Goal: Register for event/course

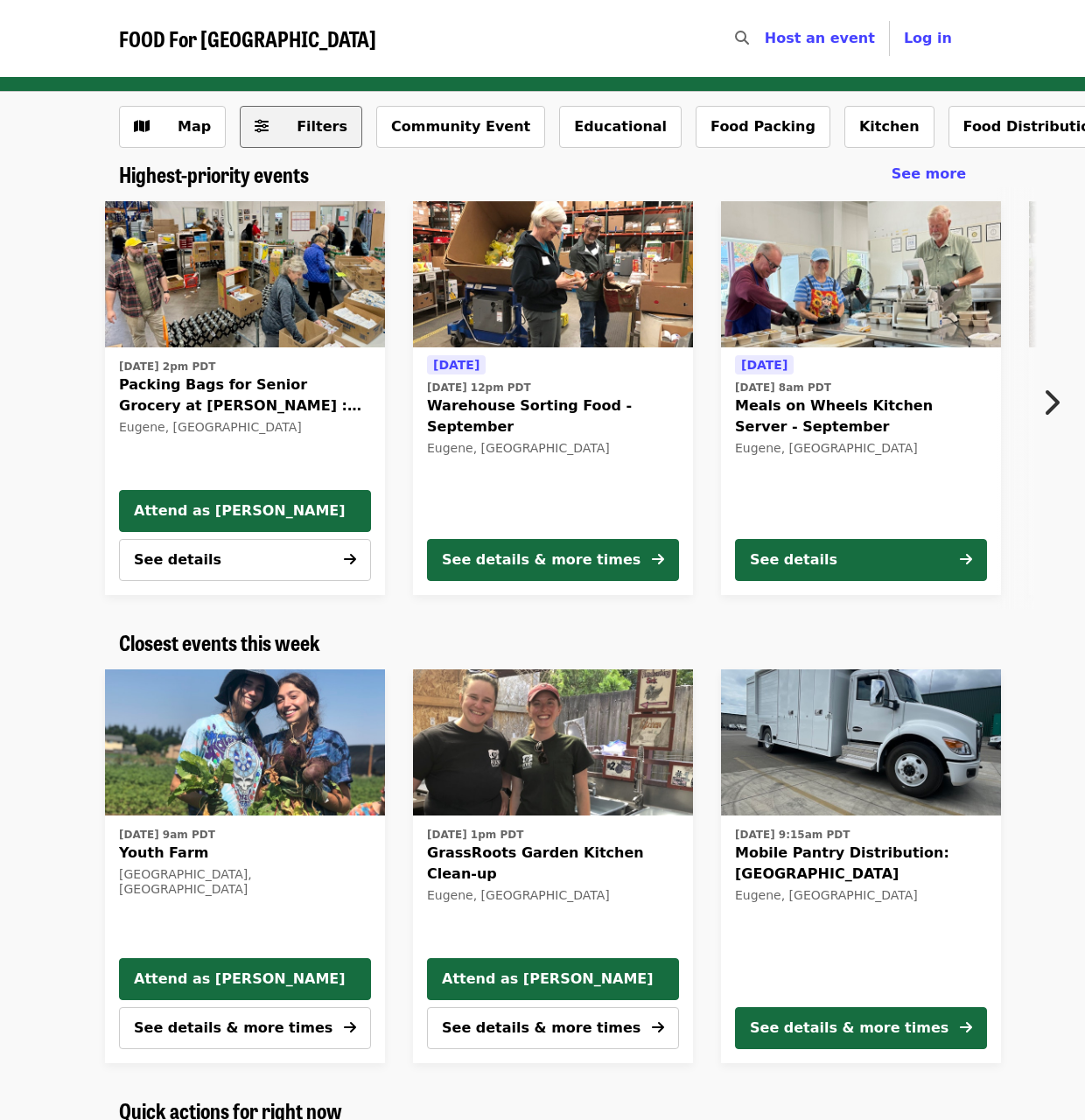
click at [325, 140] on button "Filters" at bounding box center [300, 127] width 122 height 42
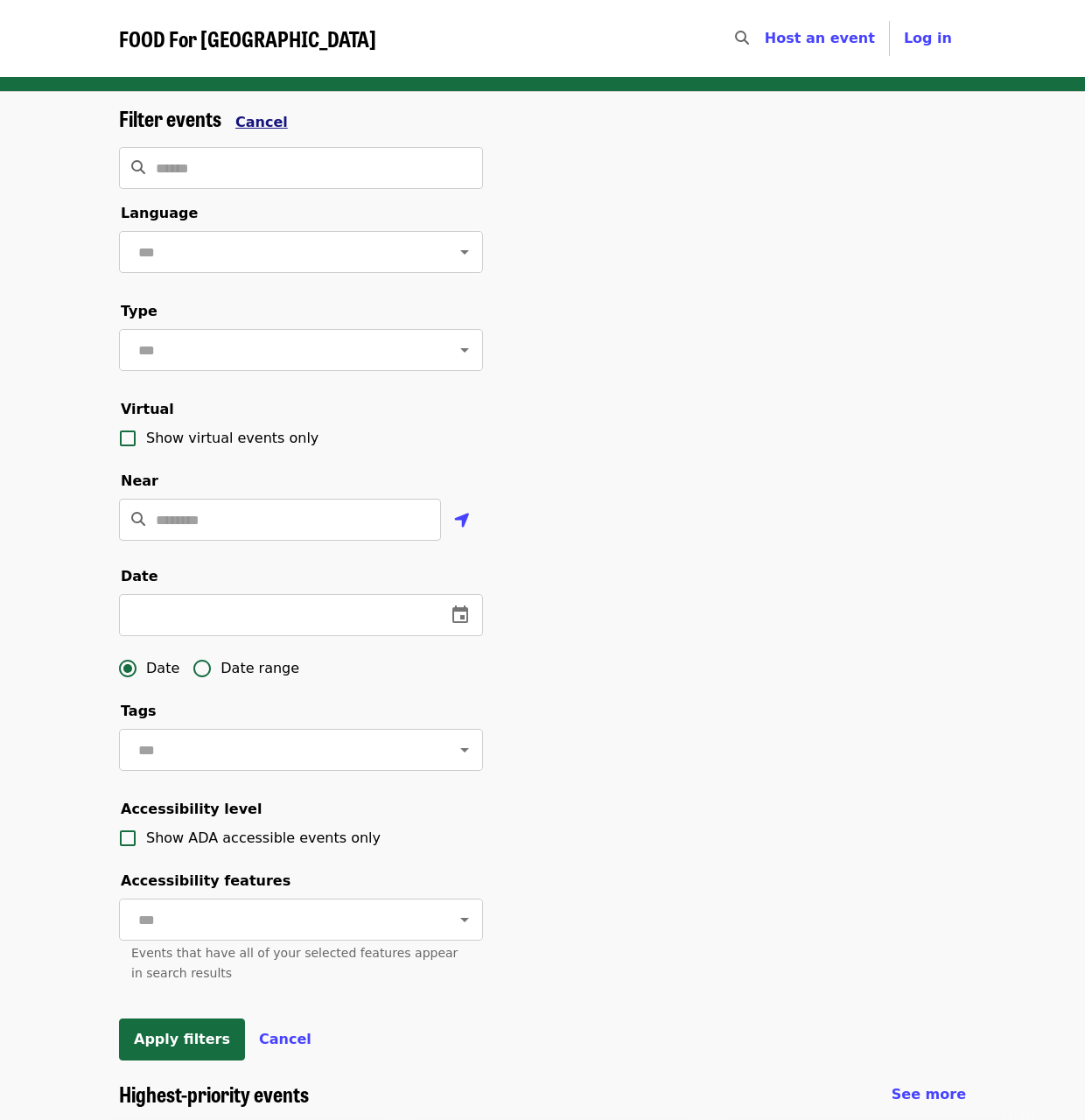
click at [255, 112] on button "Cancel" at bounding box center [261, 122] width 52 height 21
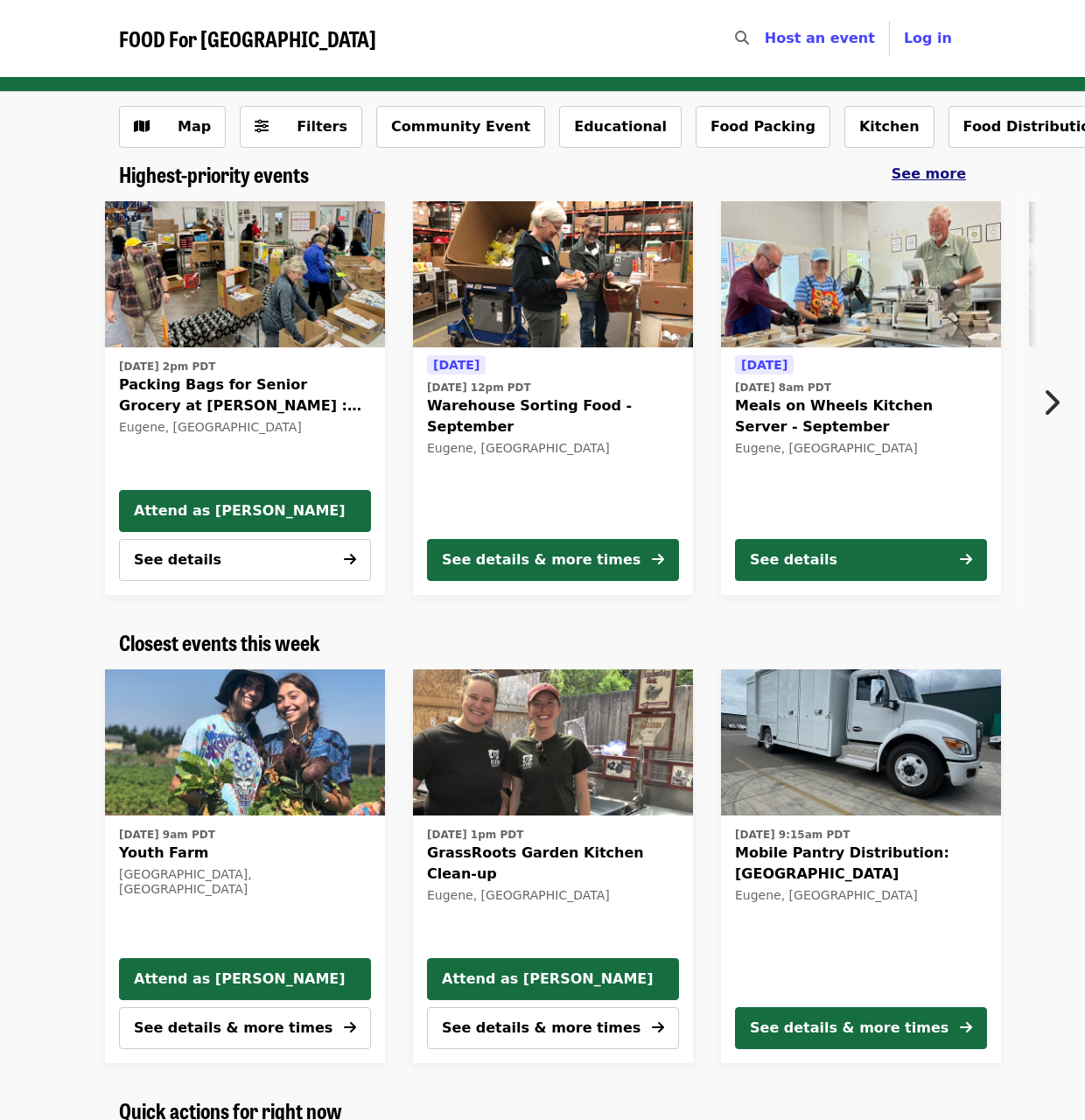
click at [914, 176] on span "See more" at bounding box center [929, 173] width 74 height 16
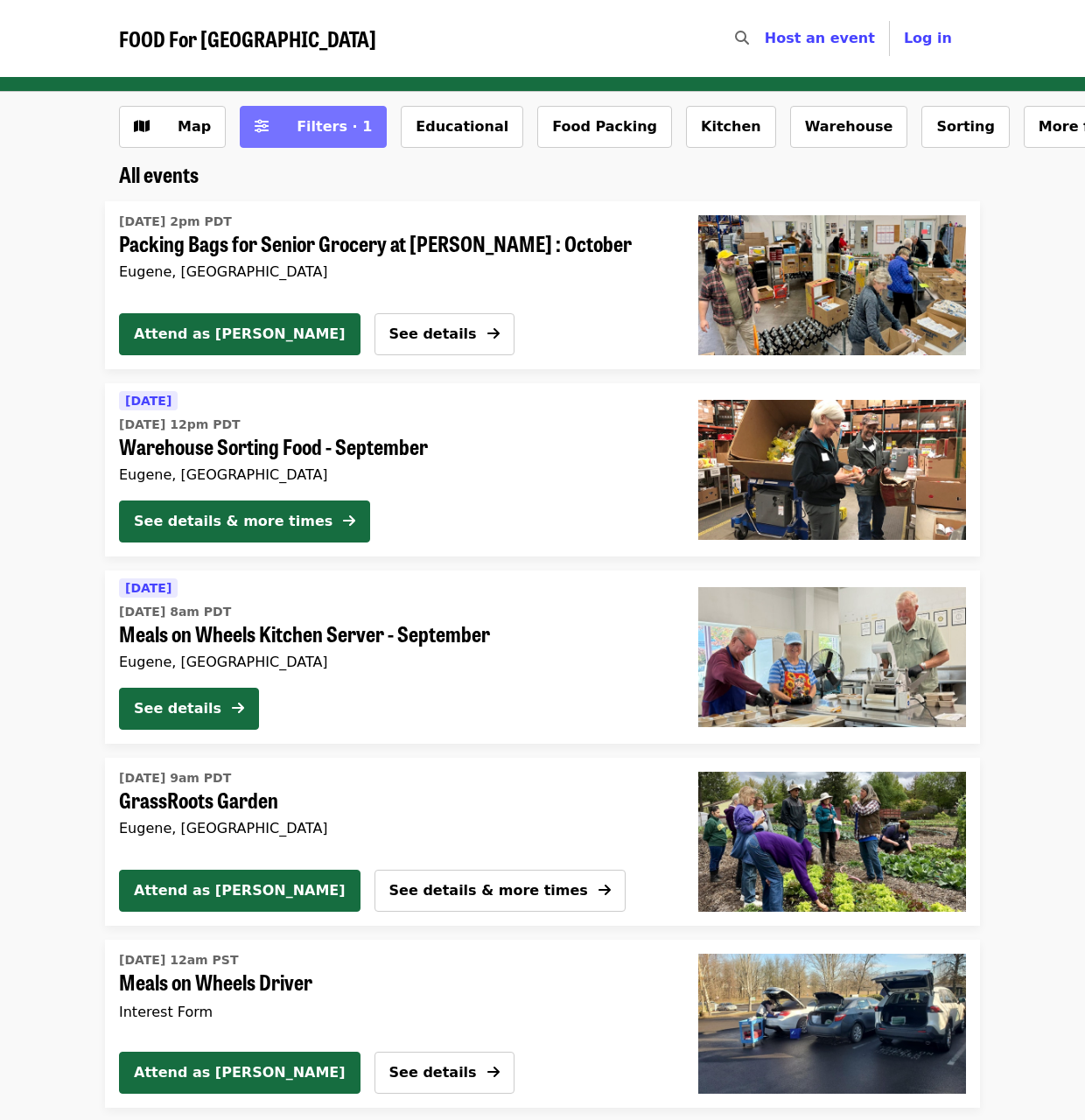
click at [341, 131] on span "Filters · 1" at bounding box center [334, 126] width 75 height 16
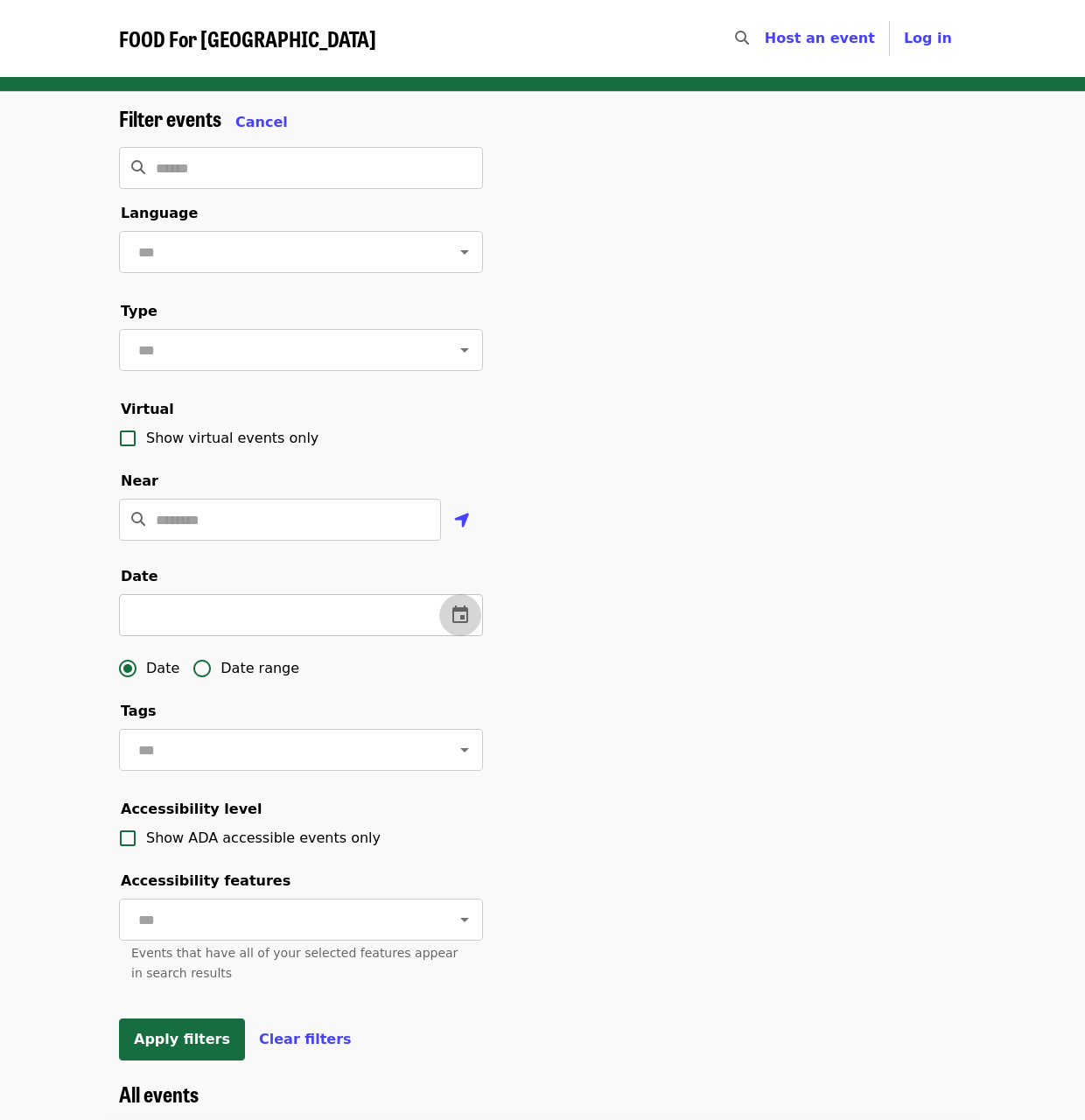
click at [447, 634] on button "change date" at bounding box center [461, 615] width 42 height 42
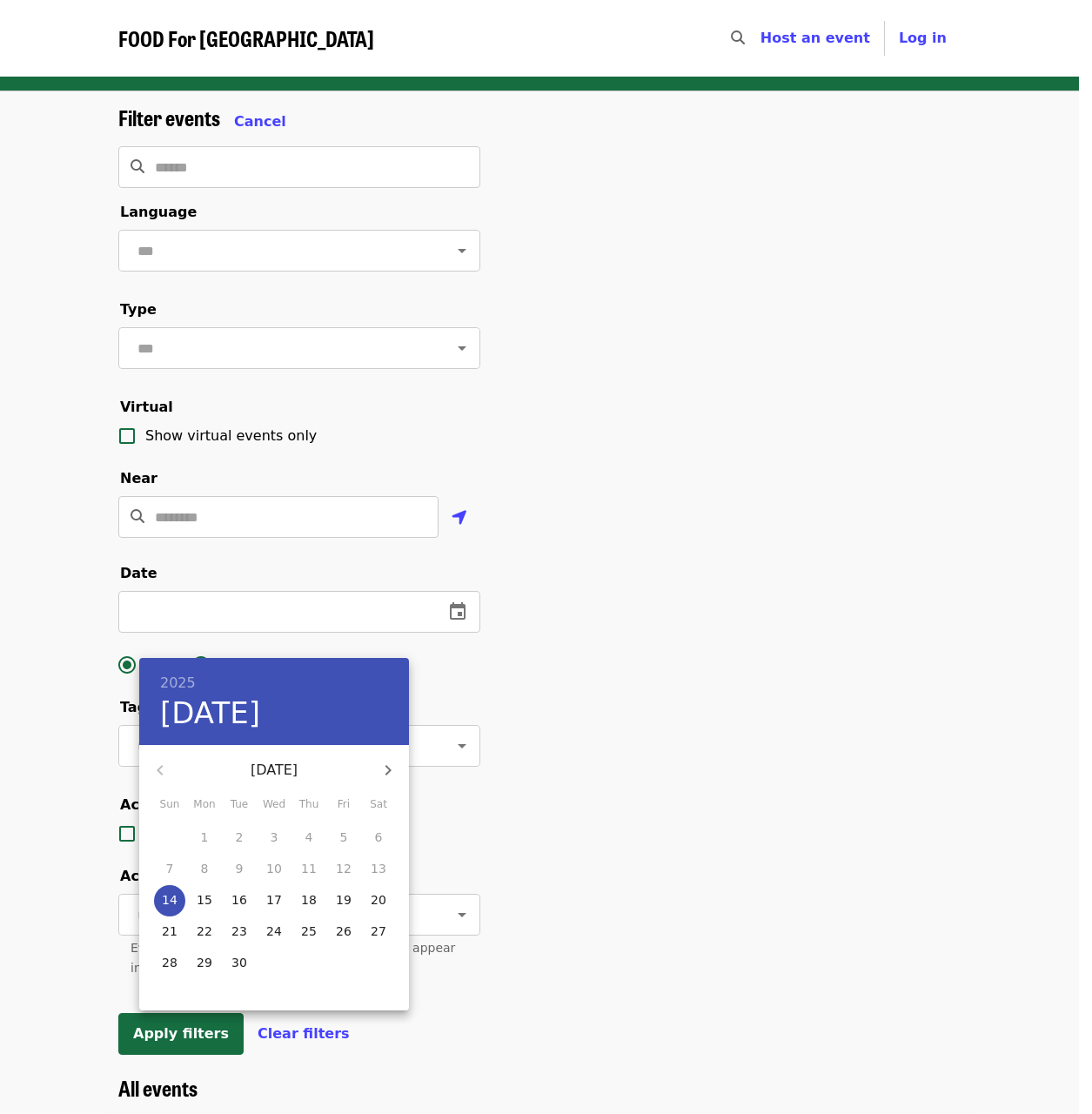
click at [589, 684] on div at bounding box center [546, 557] width 1092 height 1114
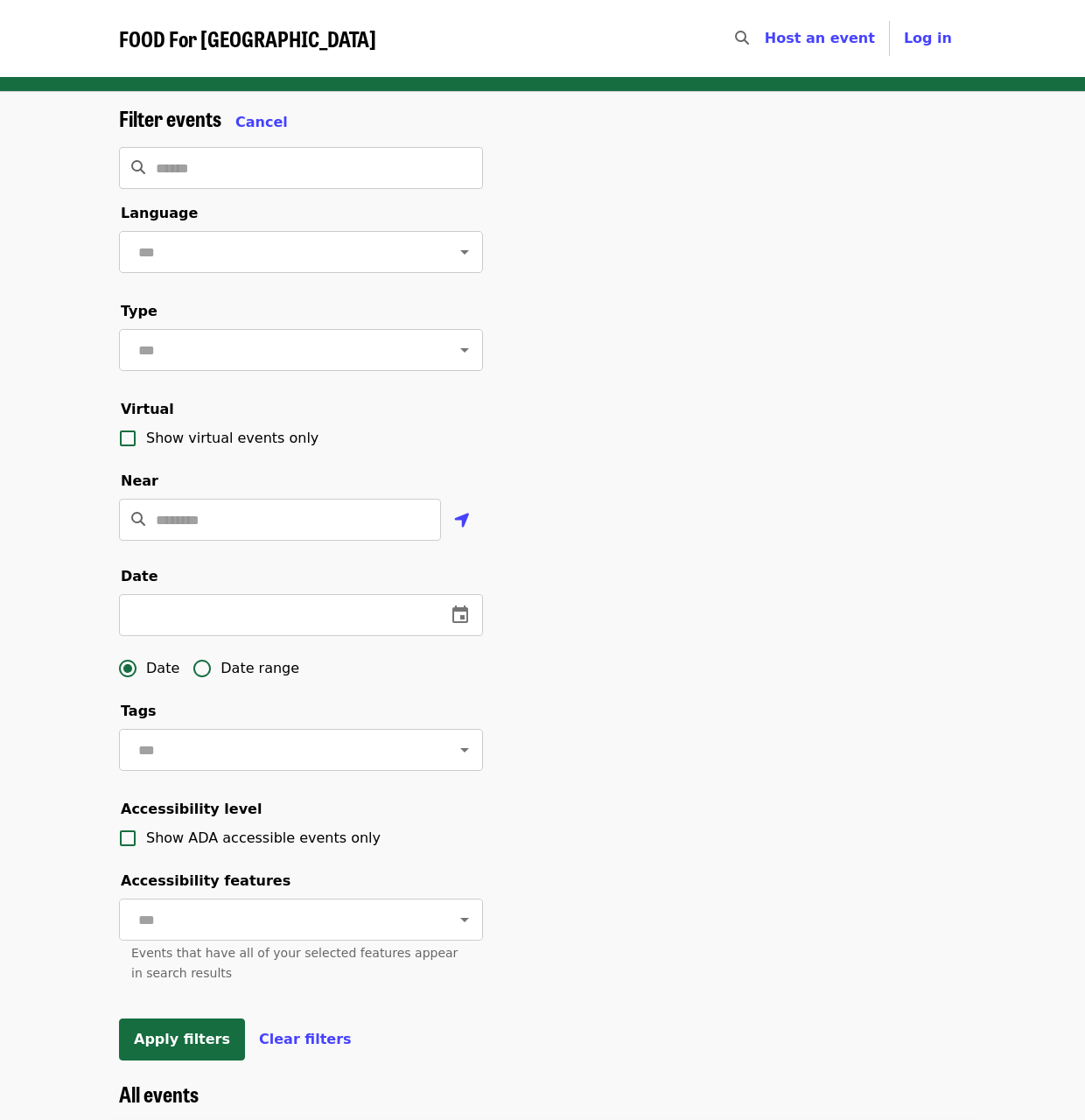
click at [235, 679] on span "Date range" at bounding box center [259, 668] width 79 height 21
click at [462, 625] on icon "change date" at bounding box center [461, 615] width 21 height 21
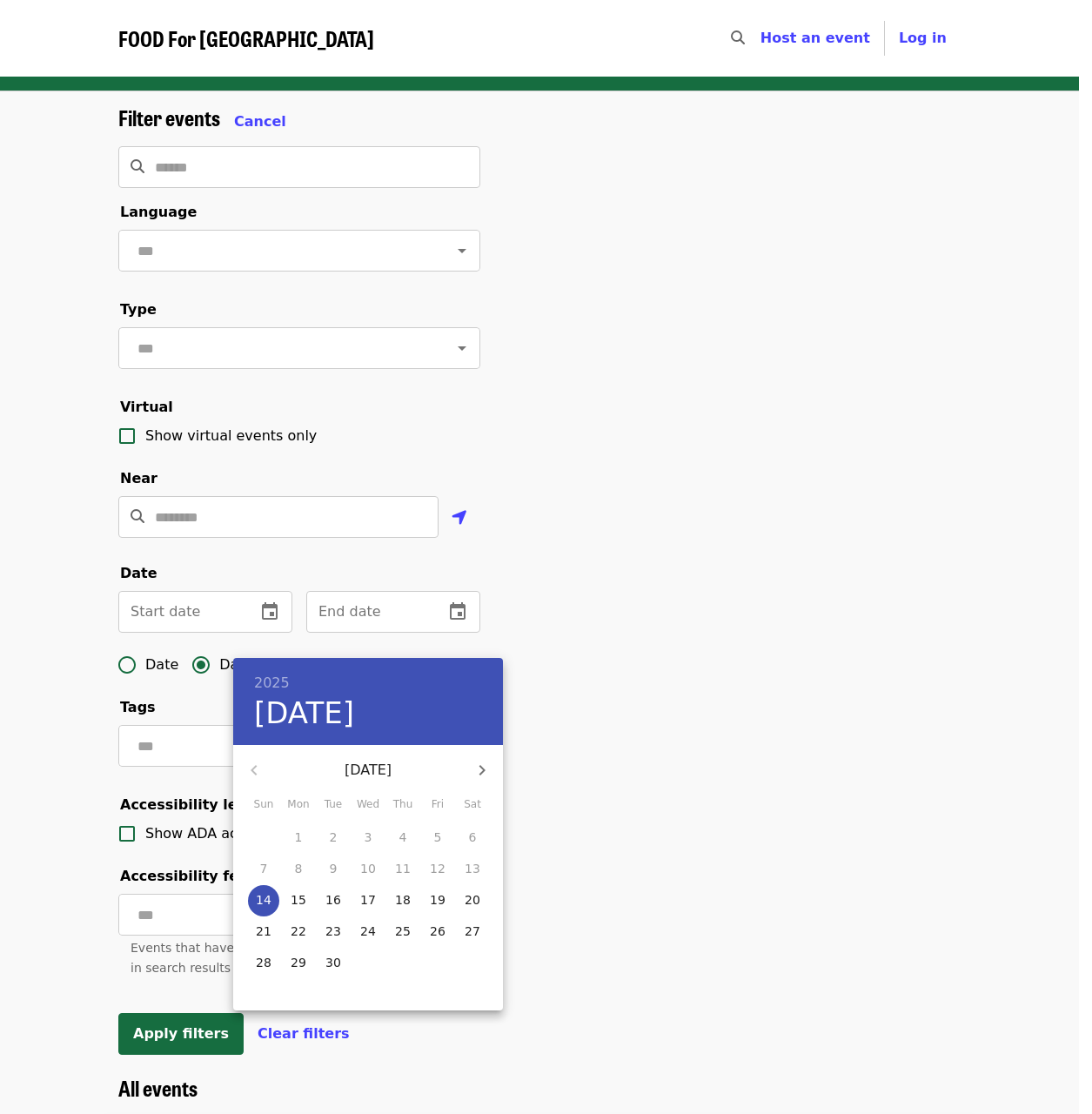
click at [450, 628] on div at bounding box center [546, 557] width 1092 height 1114
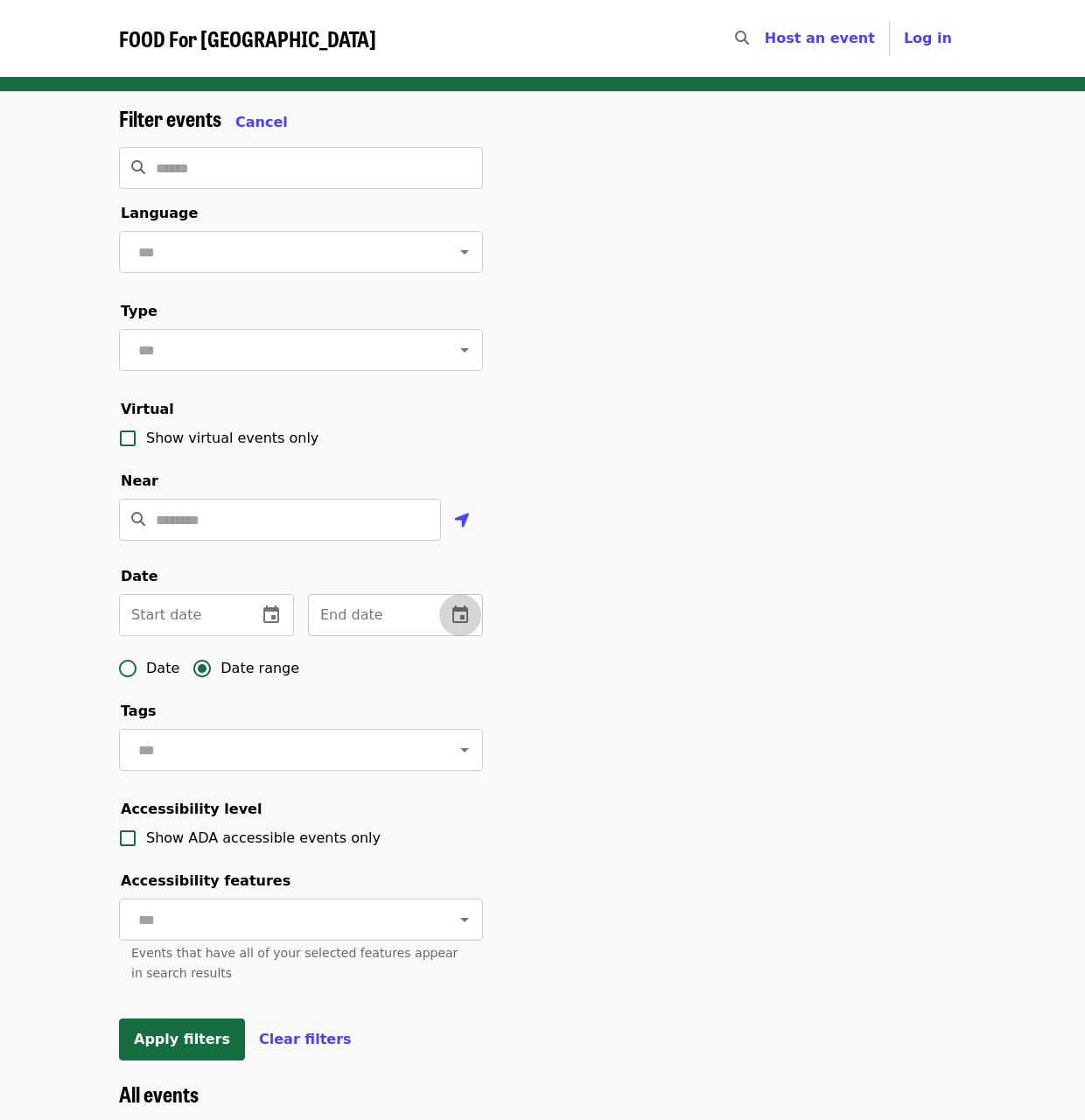
click at [457, 622] on icon "change date" at bounding box center [460, 614] width 16 height 17
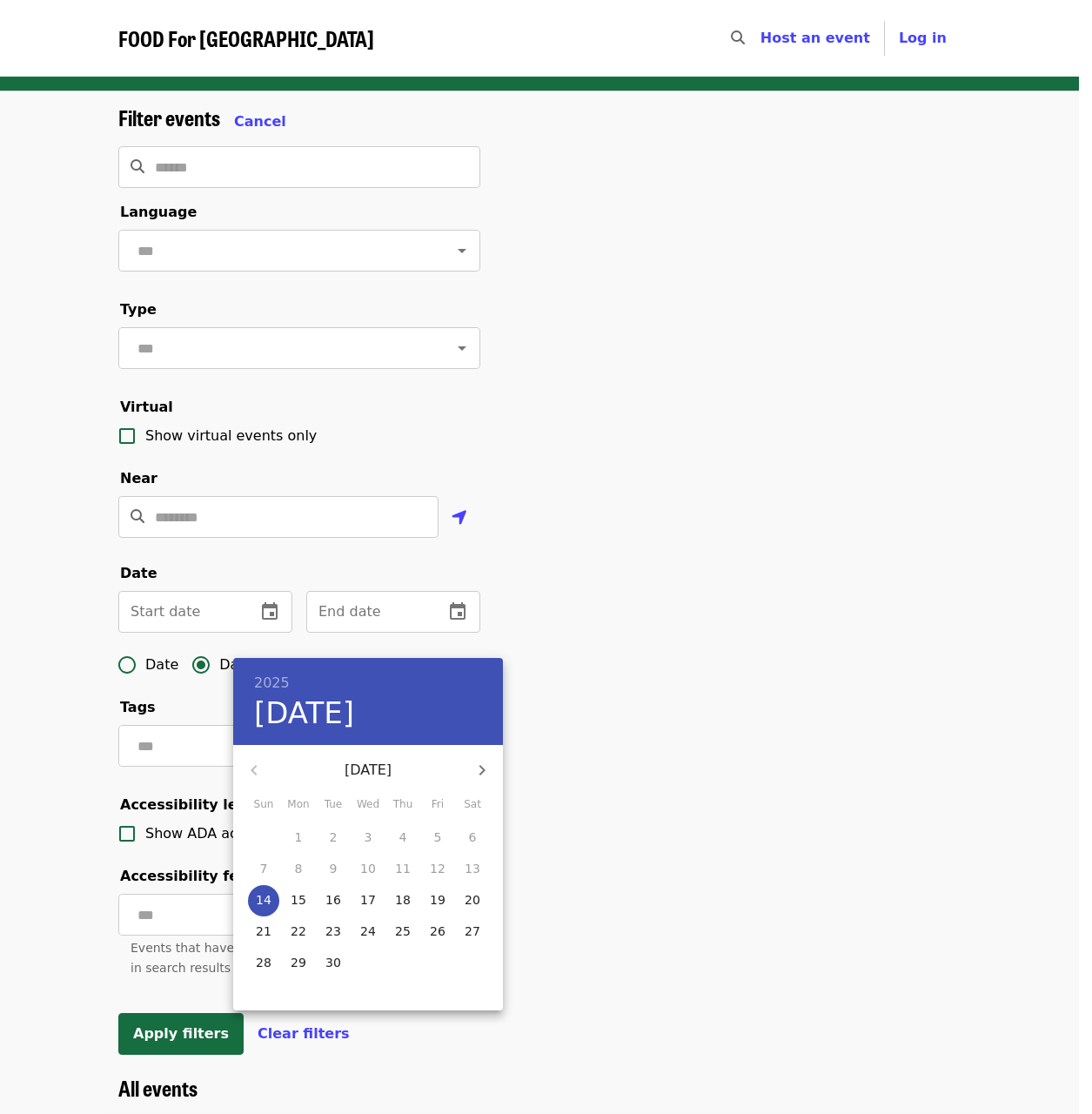
click at [487, 761] on icon "button" at bounding box center [482, 770] width 21 height 21
click at [257, 903] on p "12" at bounding box center [264, 900] width 16 height 17
type input "**********"
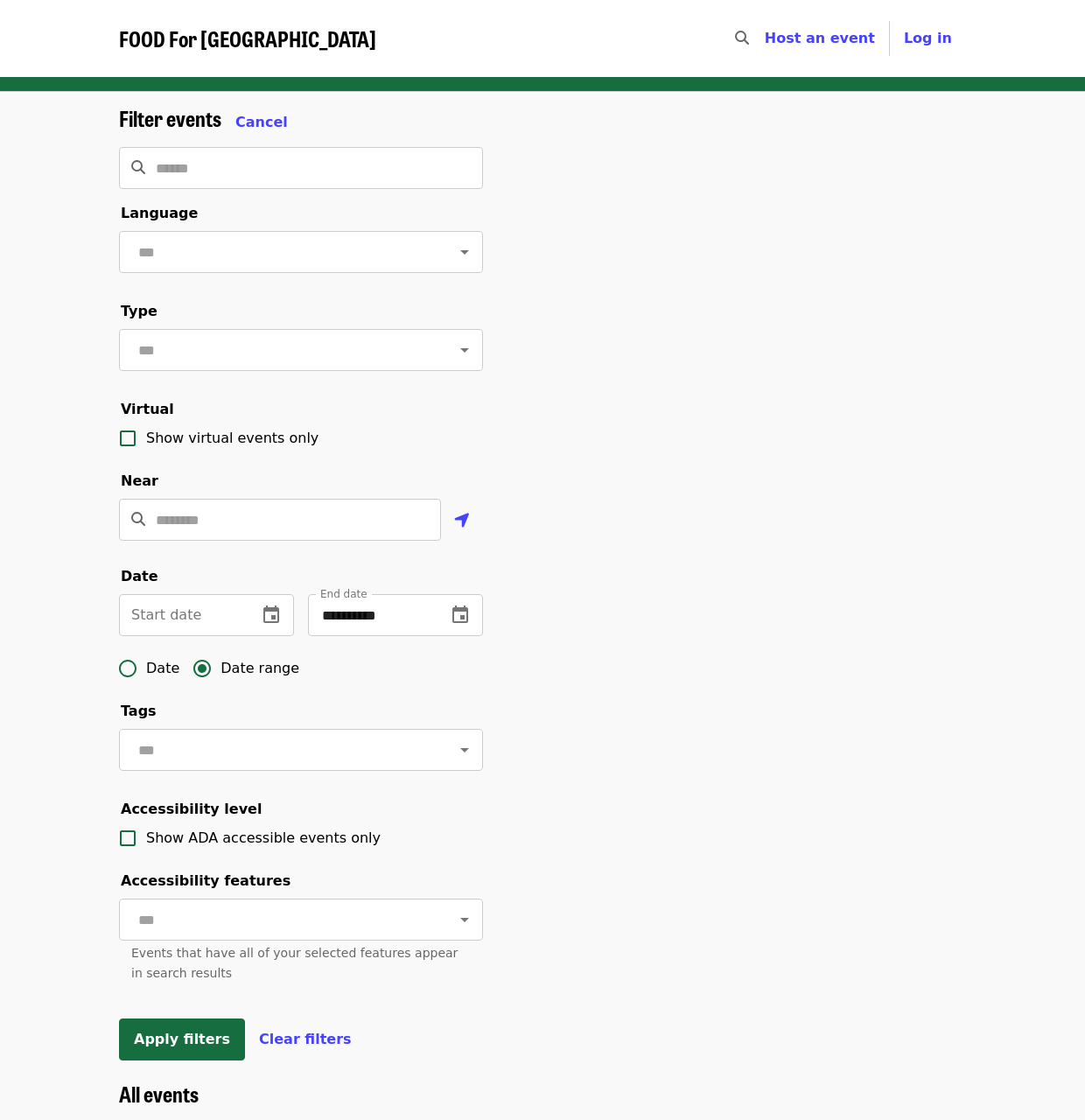
click at [602, 809] on div "**********" at bounding box center [542, 593] width 875 height 975
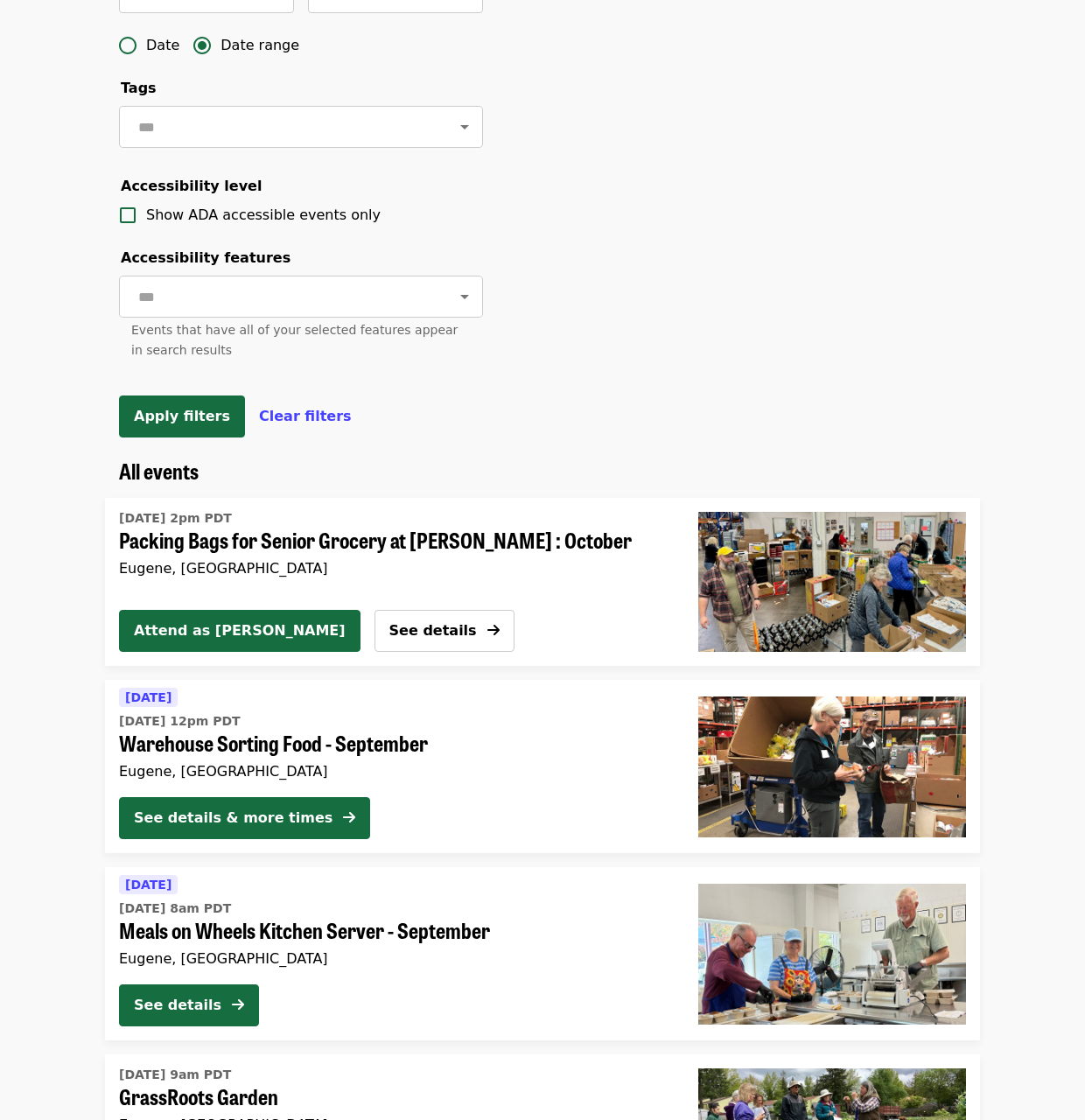
scroll to position [700, 0]
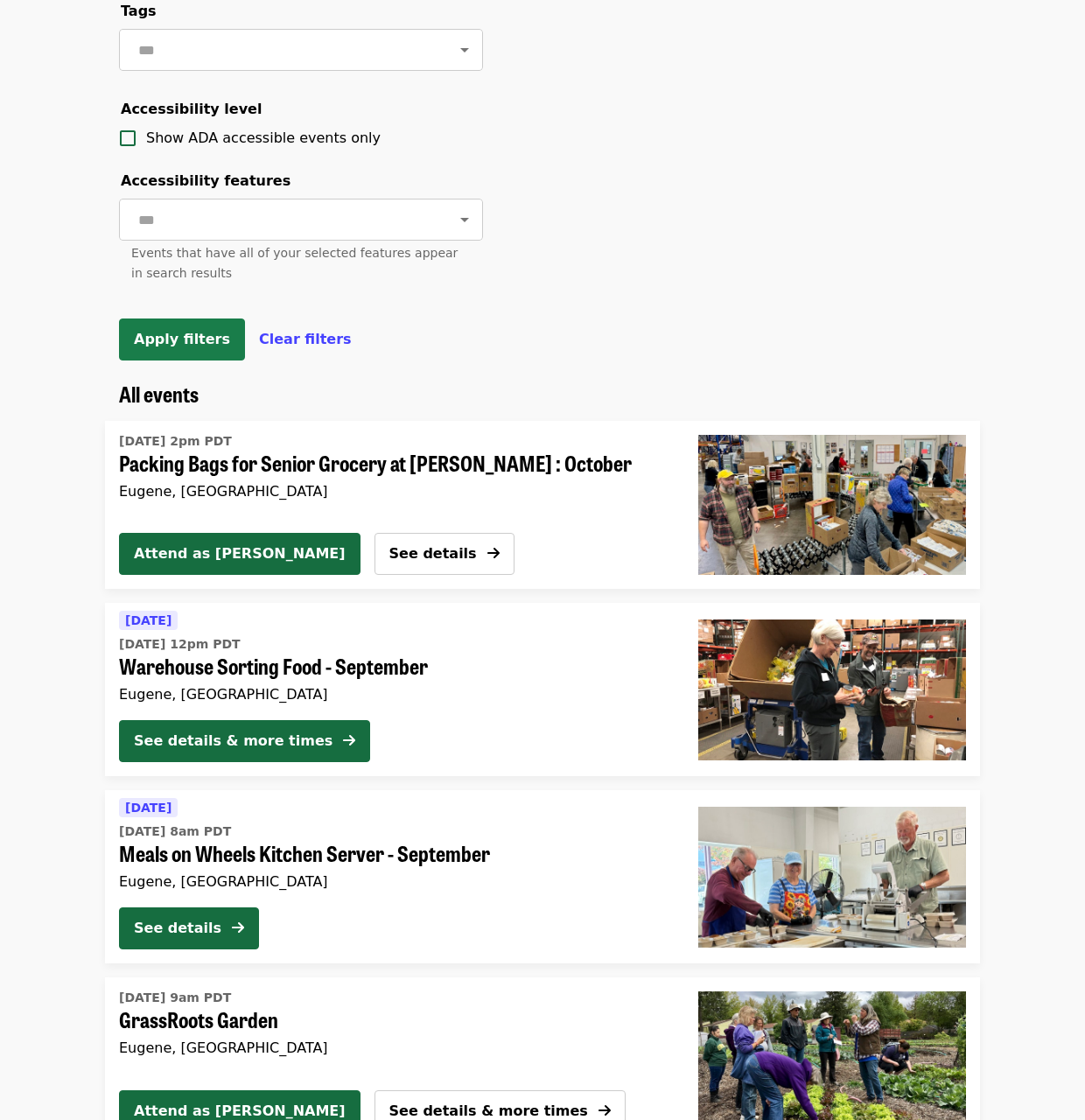
click at [191, 347] on span "Apply filters" at bounding box center [181, 338] width 96 height 16
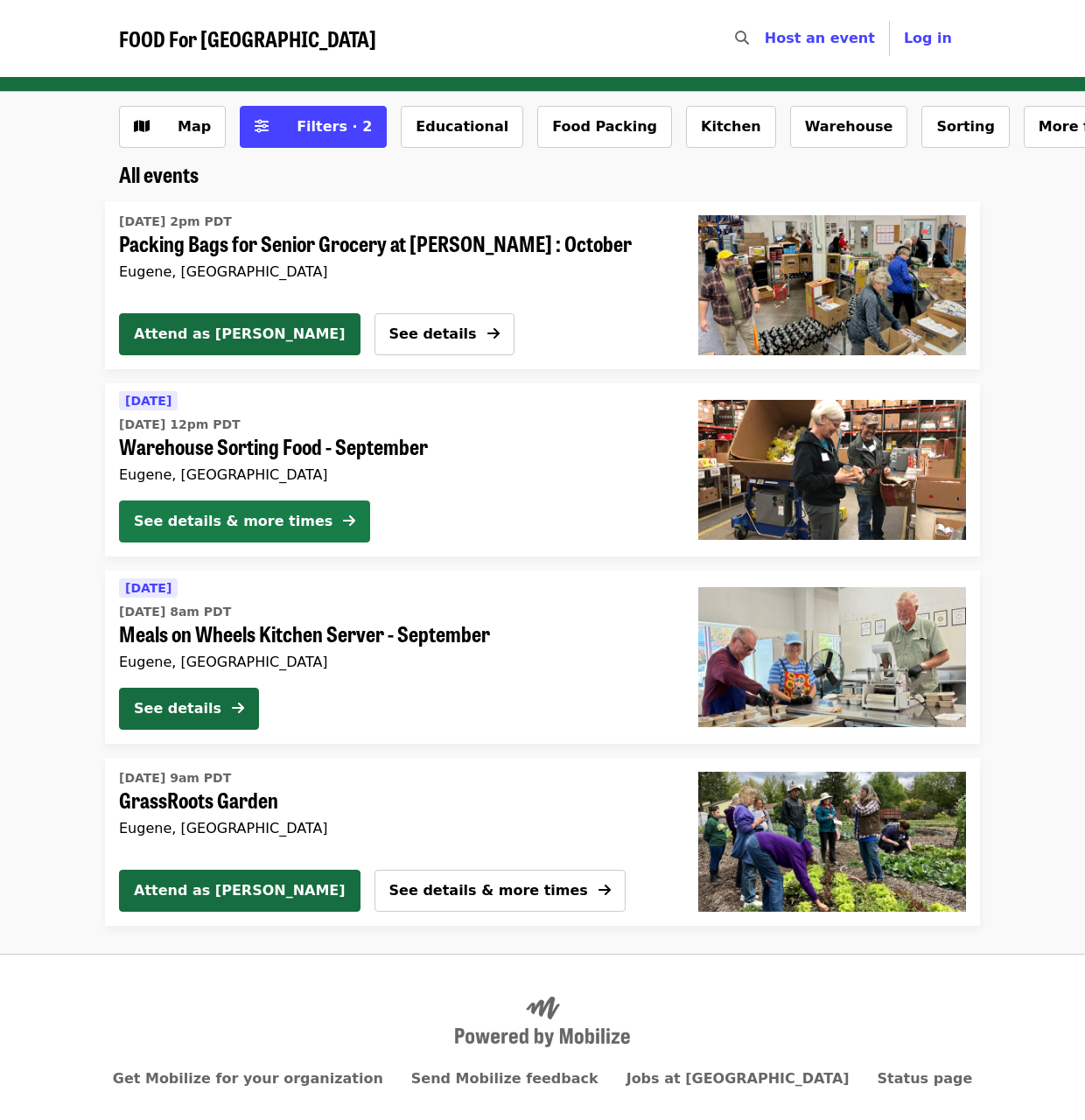
click at [269, 525] on div "See details & more times" at bounding box center [233, 521] width 198 height 21
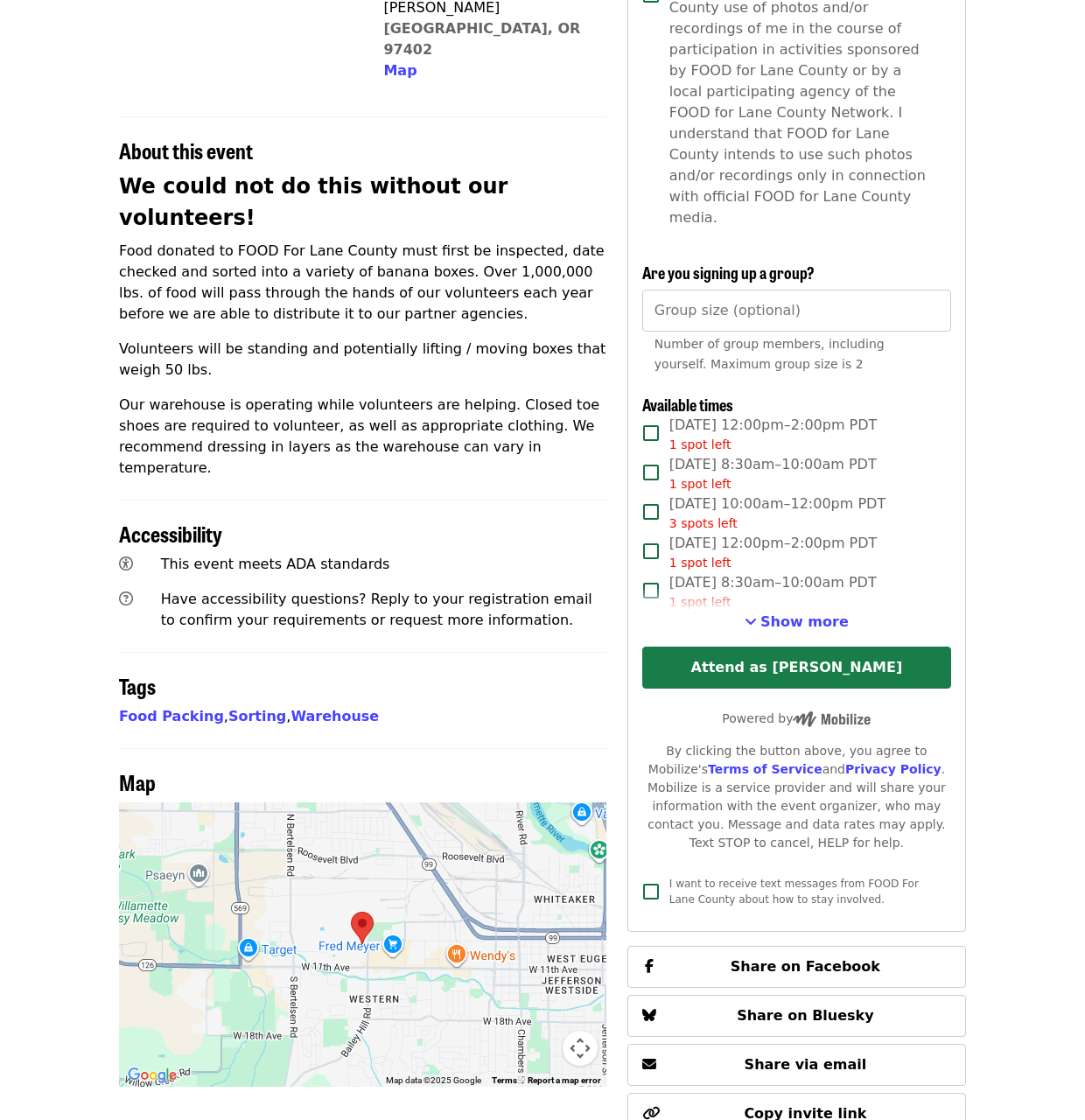
click at [729, 646] on button "Attend as [PERSON_NAME]" at bounding box center [797, 667] width 309 height 42
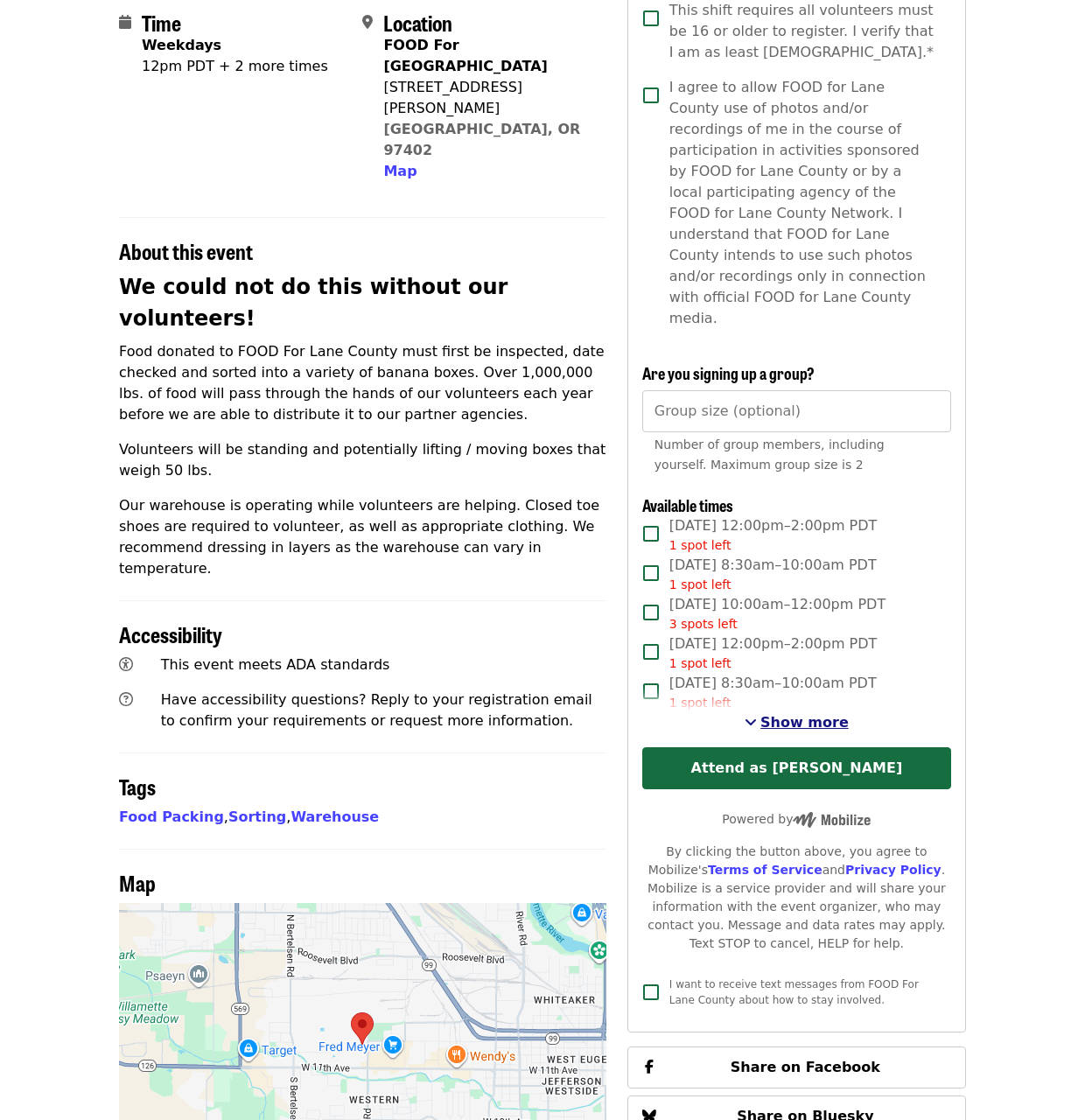
click at [806, 714] on span "Show more" at bounding box center [805, 722] width 89 height 16
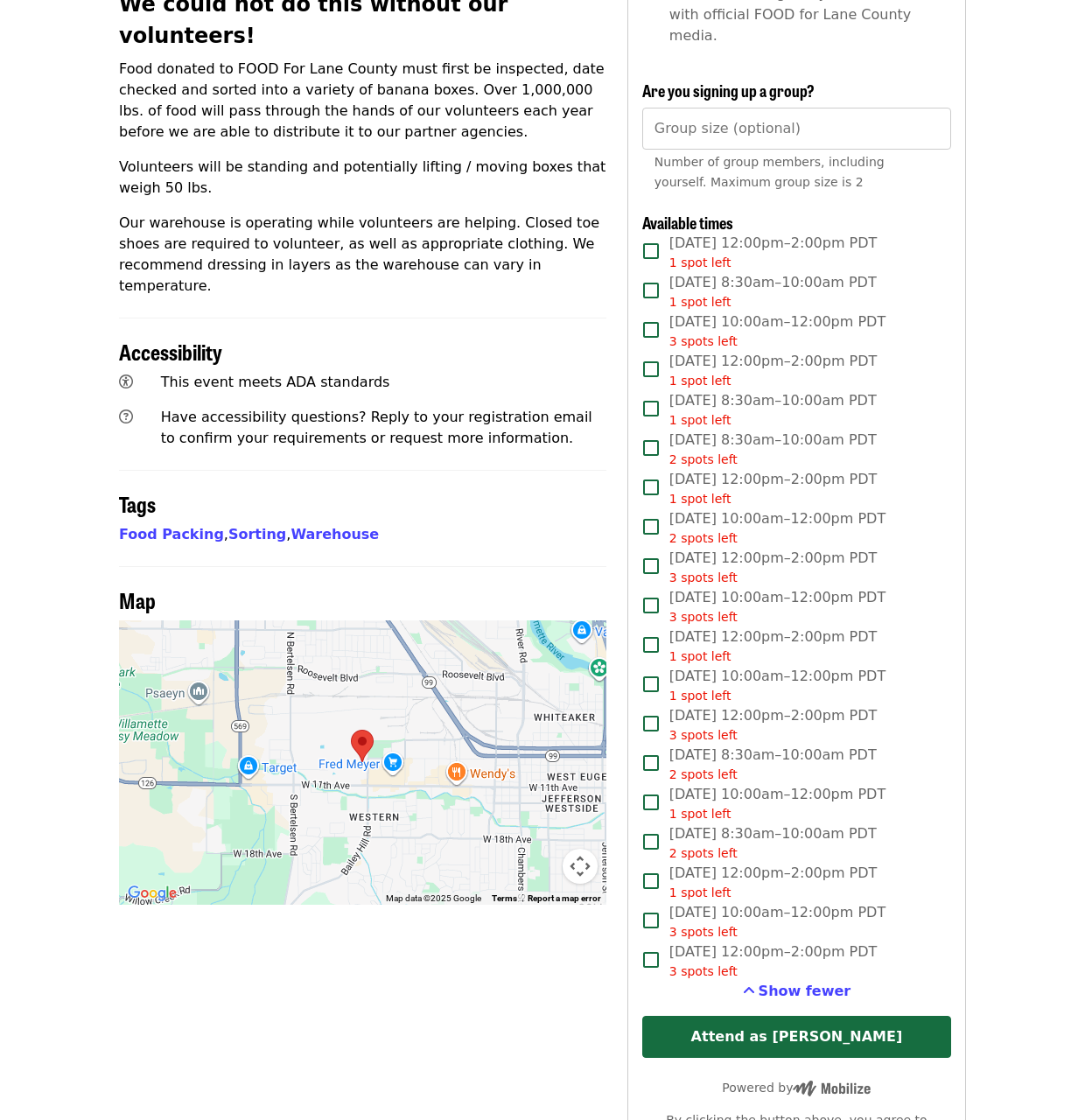
scroll to position [686, 0]
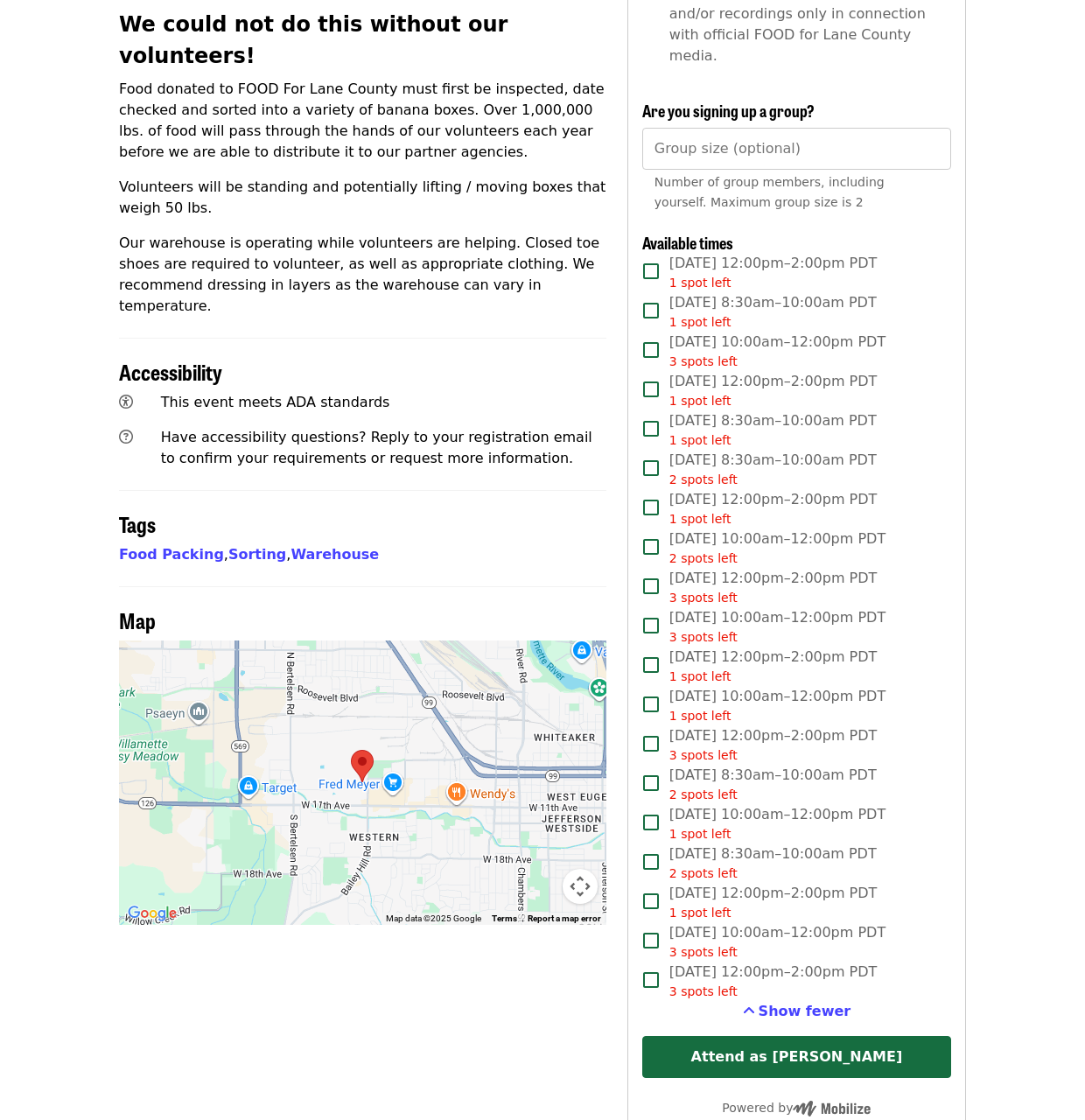
click at [769, 371] on span "[DATE] 12:00pm–2:00pm PDT 1 spot left" at bounding box center [773, 390] width 208 height 39
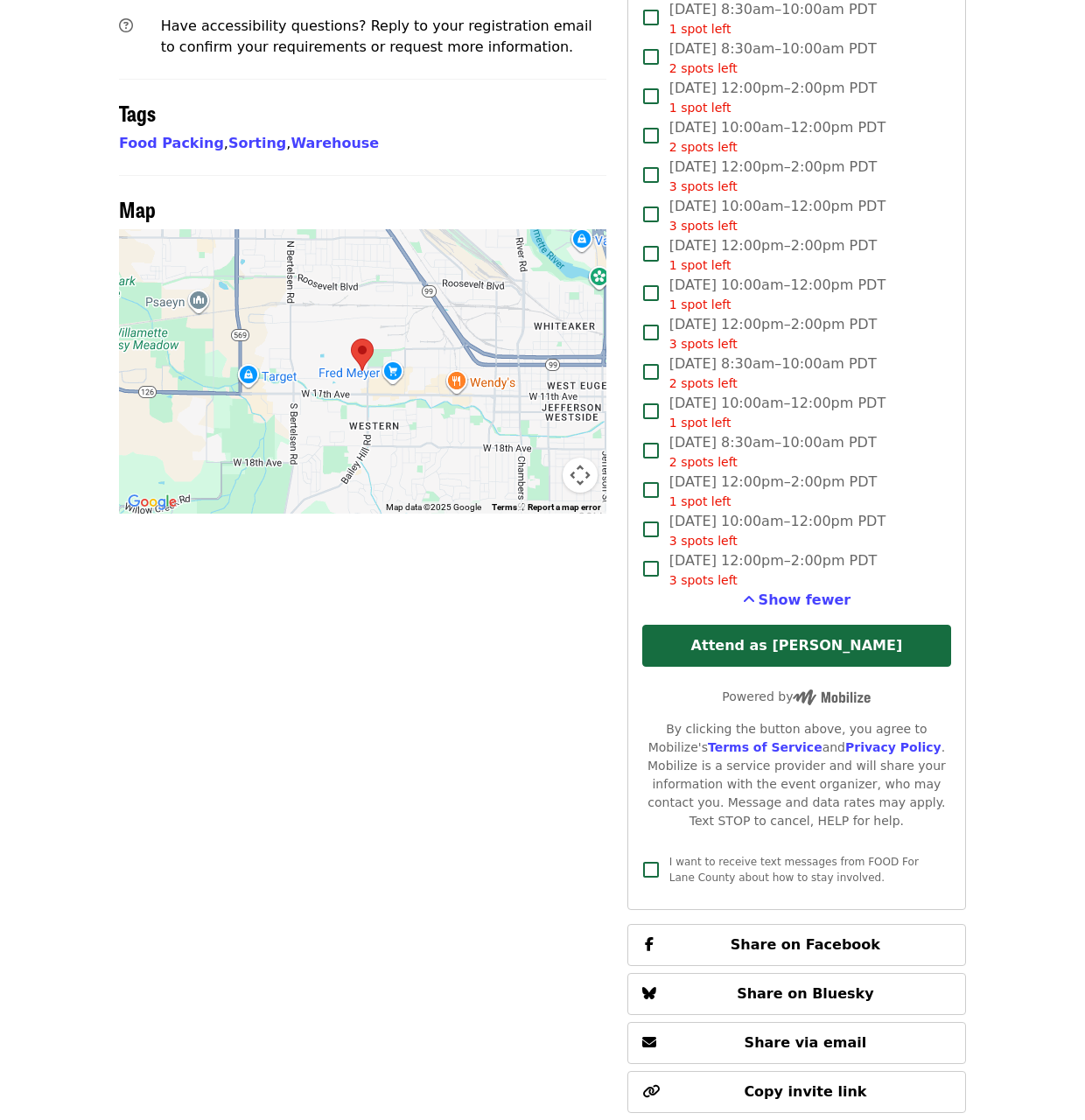
scroll to position [1212, 0]
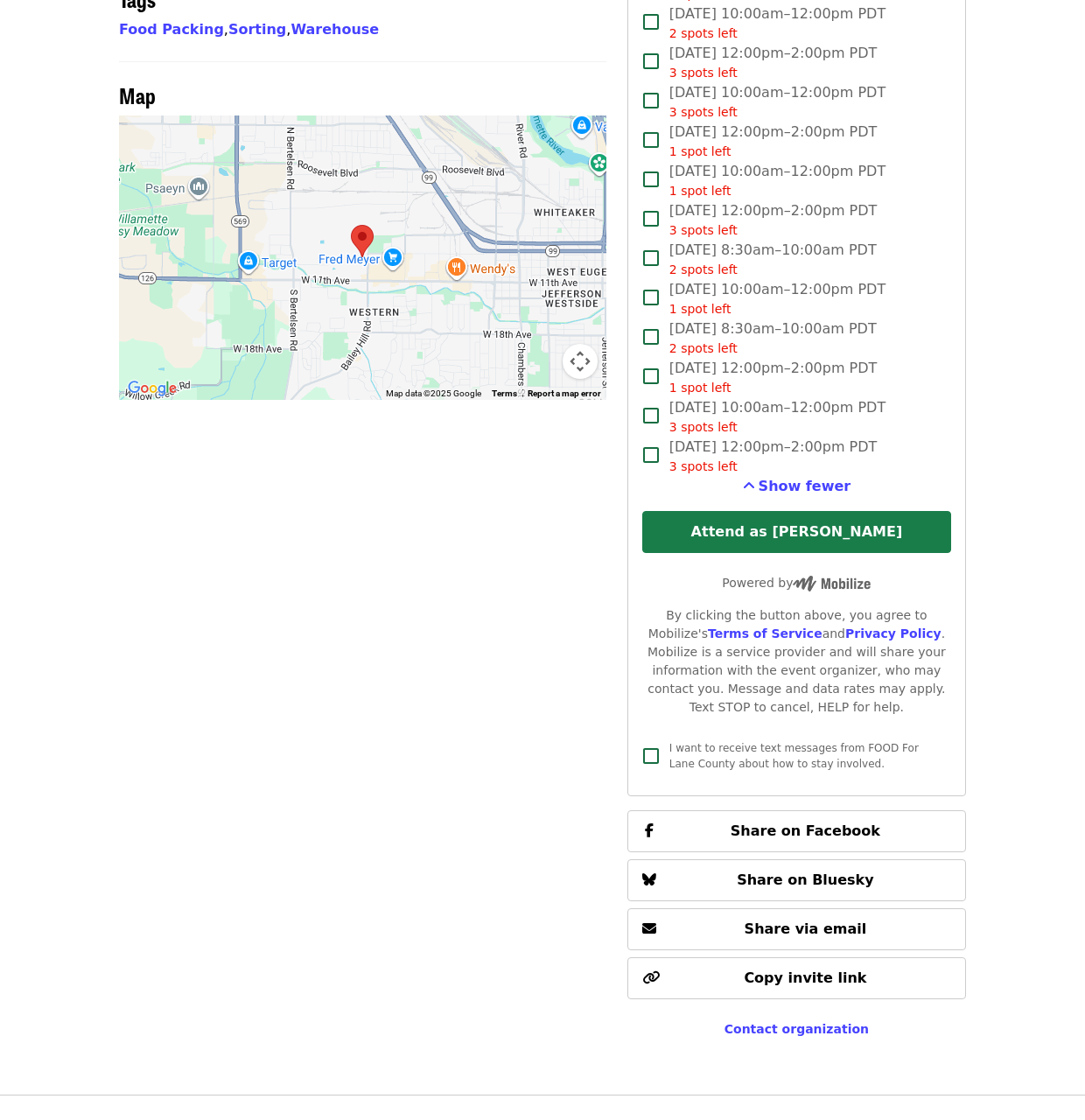
click at [907, 511] on button "Attend as [PERSON_NAME]" at bounding box center [797, 532] width 309 height 42
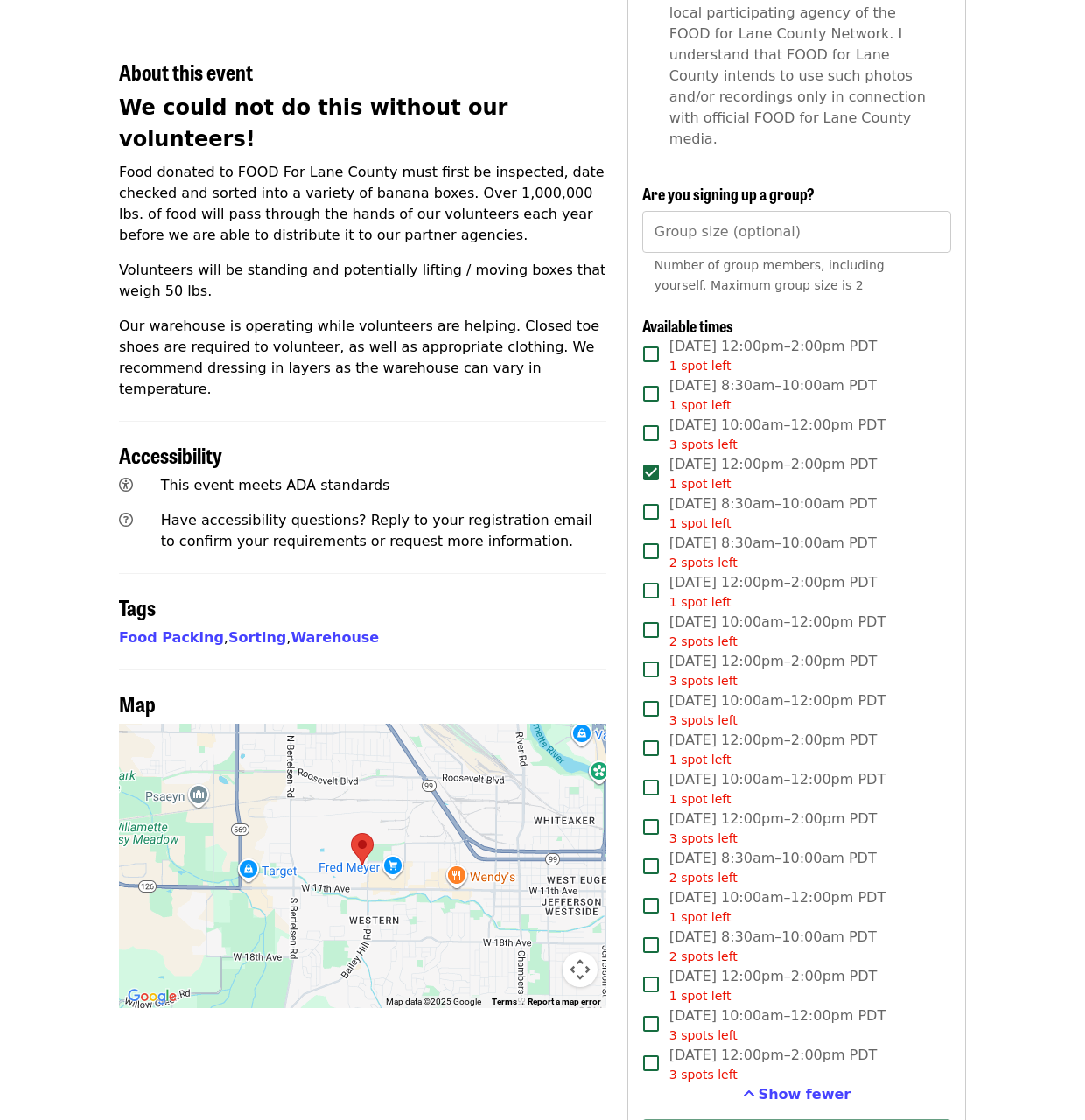
scroll to position [600, 0]
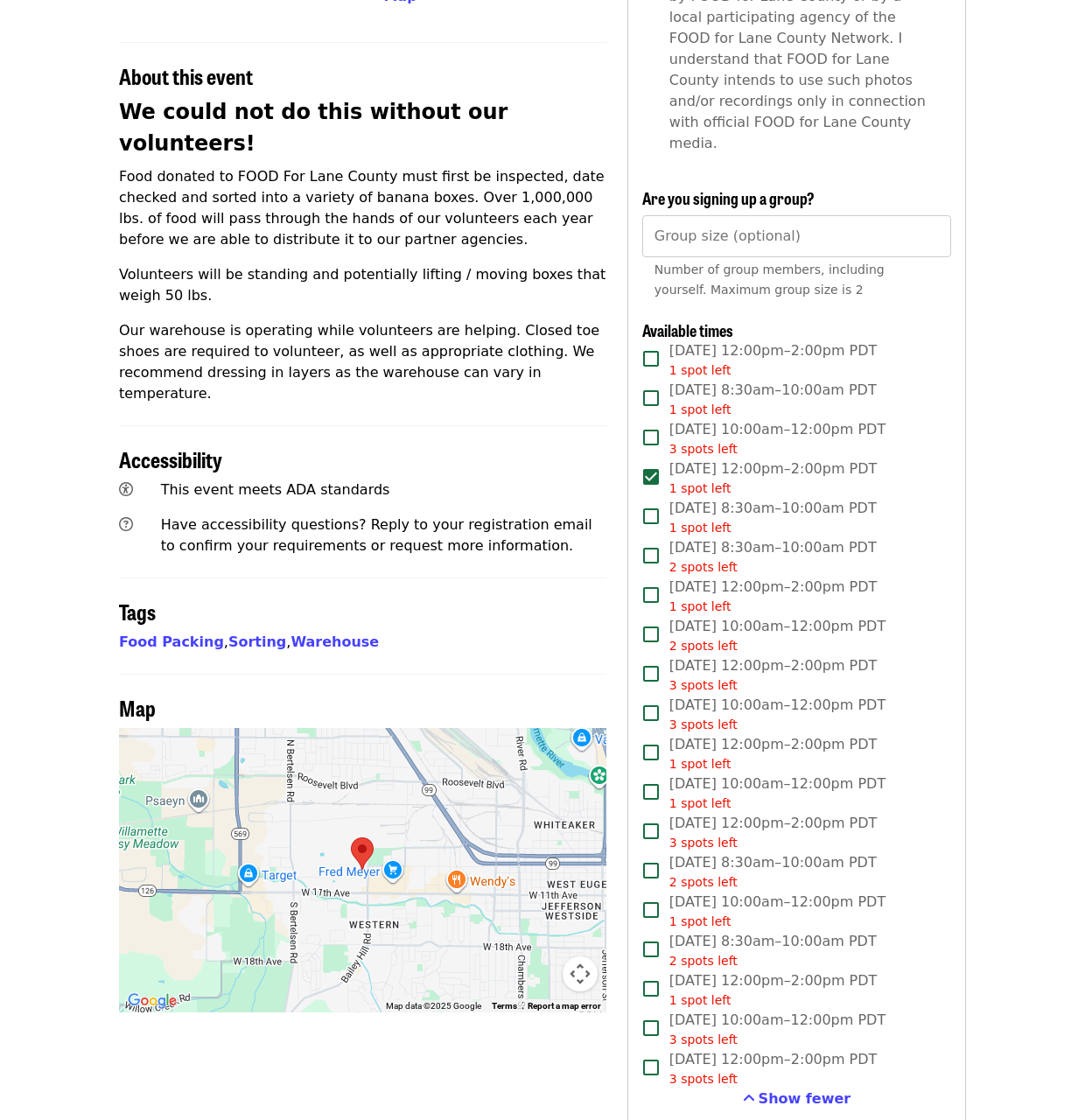
click at [998, 532] on article "Warehouse Sorting Food - September Highest Priority Volunteer Shift Time Weekda…" at bounding box center [542, 592] width 1085 height 2229
